Goal: Check status: Check status

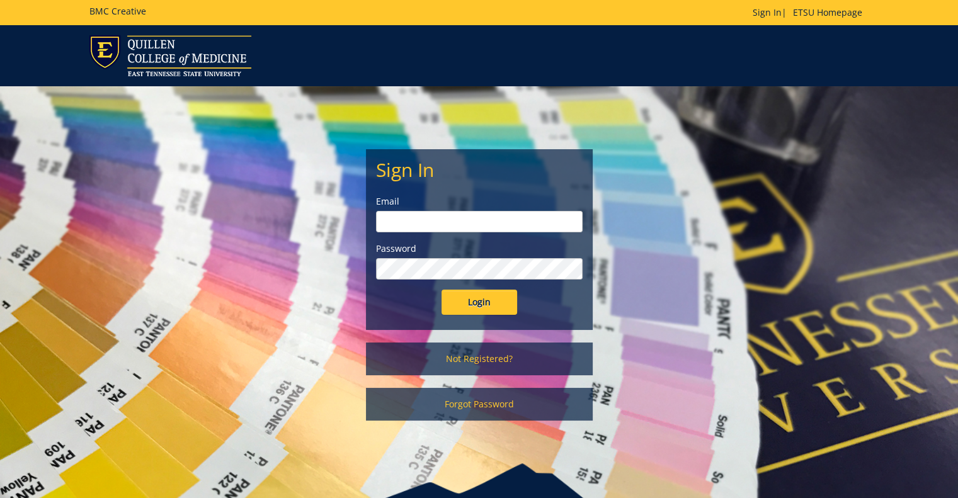
type input "[PERSON_NAME][EMAIL_ADDRESS][DOMAIN_NAME]"
click at [478, 300] on input "Login" at bounding box center [480, 302] width 76 height 25
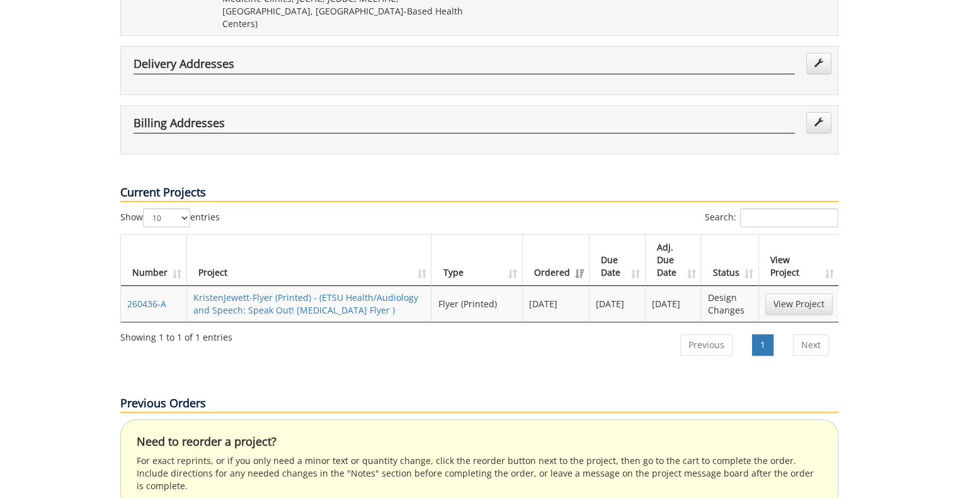
scroll to position [348, 0]
click at [282, 292] on link "KristenJewett-Flyer (Printed) - (ETSU Health/Audiology and Speech: Speak Out! […" at bounding box center [305, 304] width 225 height 25
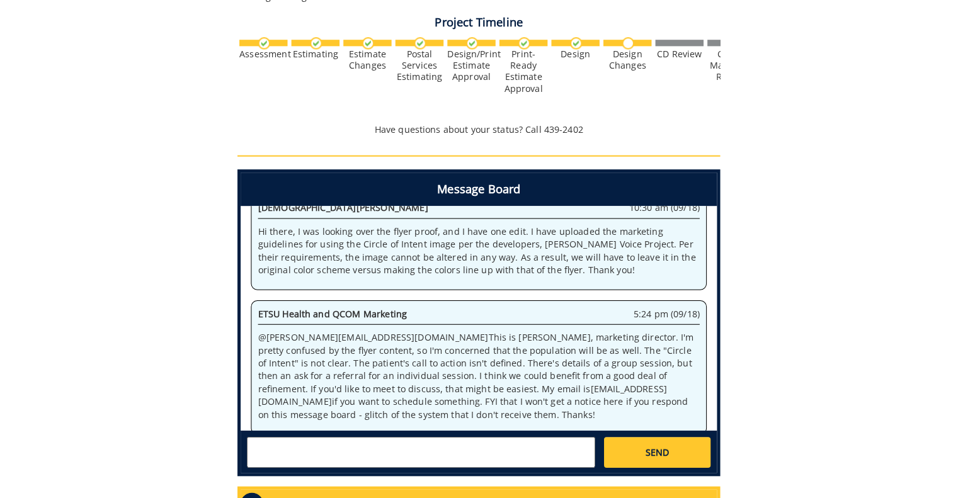
scroll to position [201, 0]
